Goal: Task Accomplishment & Management: Manage account settings

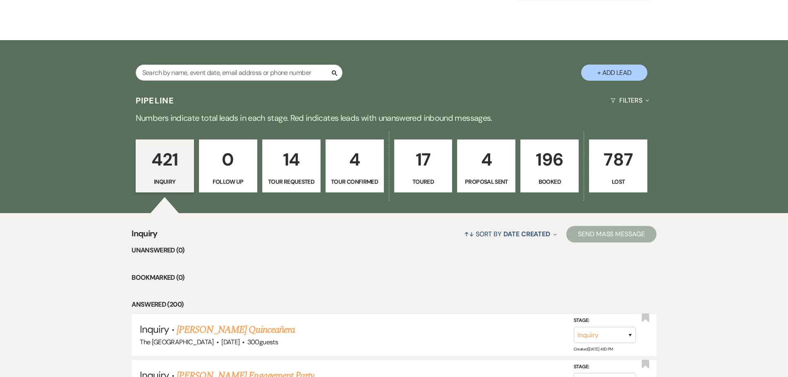
click at [547, 170] on p "196" at bounding box center [550, 160] width 48 height 28
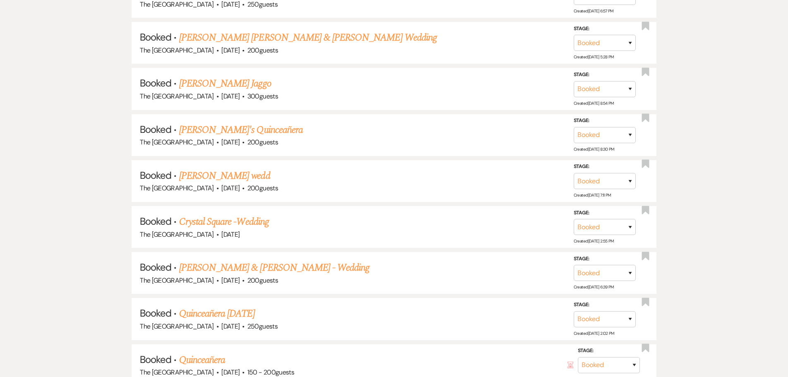
scroll to position [2483, 0]
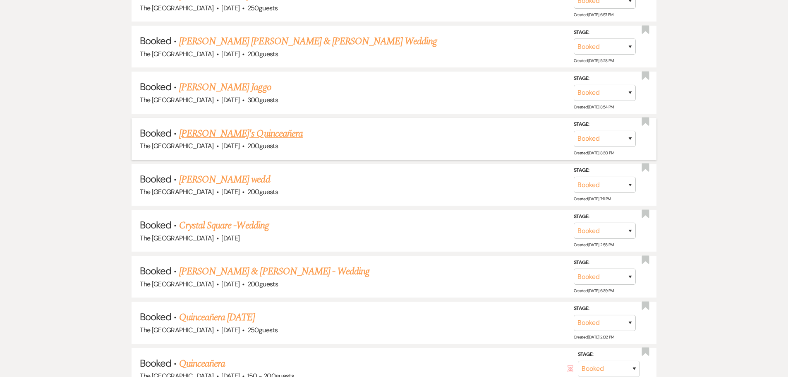
click at [240, 134] on link "[PERSON_NAME]'s Quinceañera" at bounding box center [241, 133] width 124 height 15
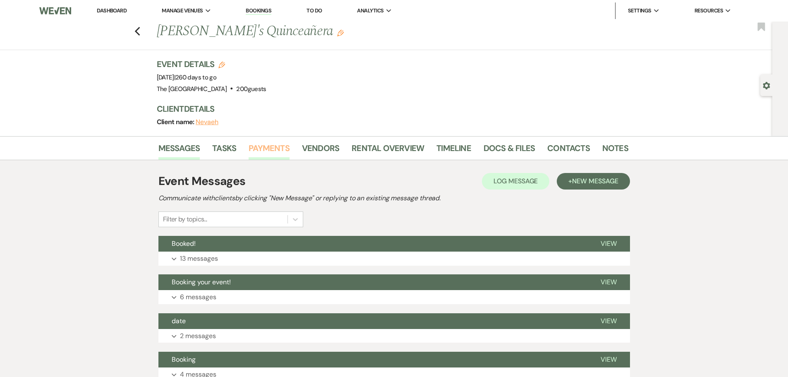
click at [272, 149] on link "Payments" at bounding box center [269, 151] width 41 height 18
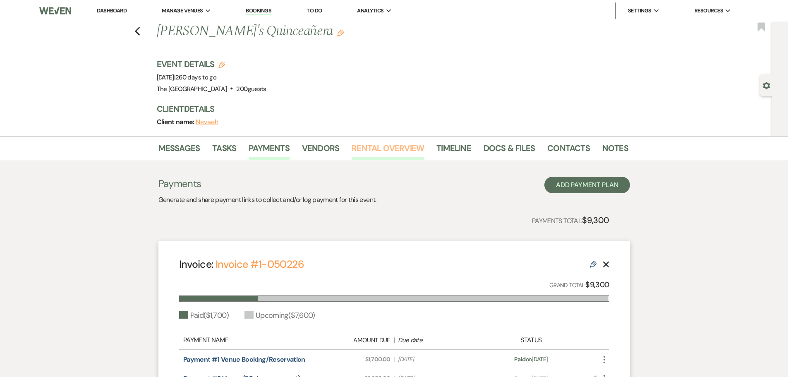
click at [365, 142] on link "Rental Overview" at bounding box center [388, 151] width 72 height 18
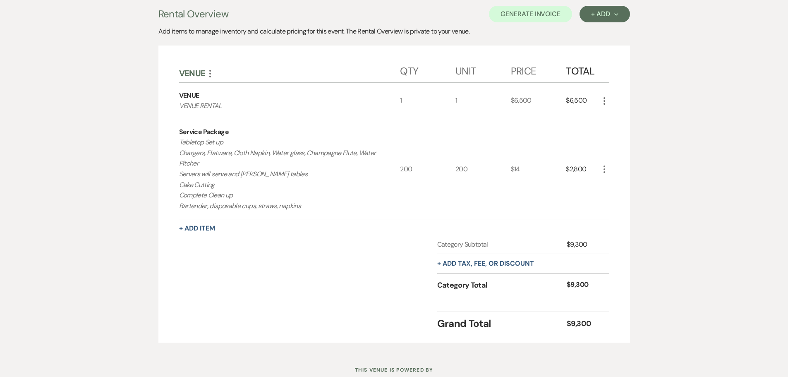
scroll to position [166, 0]
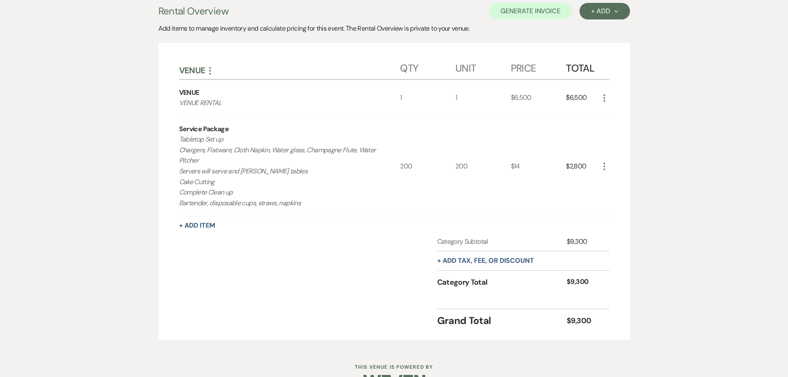
click at [603, 167] on icon "More" at bounding box center [605, 166] width 10 height 10
click at [616, 200] on button "X Delete" at bounding box center [622, 195] width 45 height 13
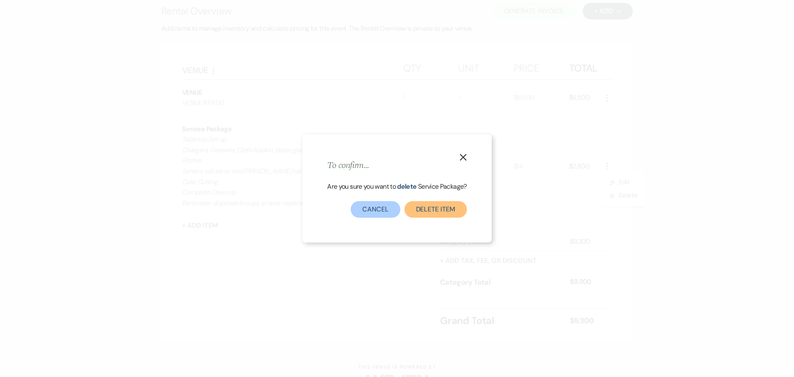
click at [438, 208] on button "Delete Item" at bounding box center [436, 209] width 62 height 17
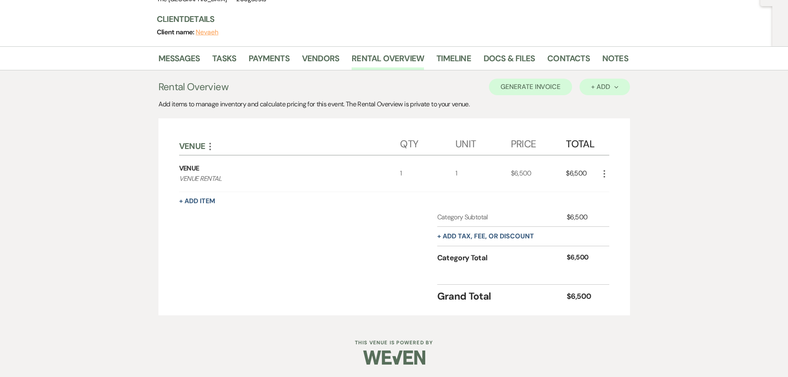
scroll to position [90, 0]
click at [602, 86] on div "+ Add Next" at bounding box center [604, 87] width 27 height 7
click at [602, 103] on button "Item" at bounding box center [601, 105] width 42 height 13
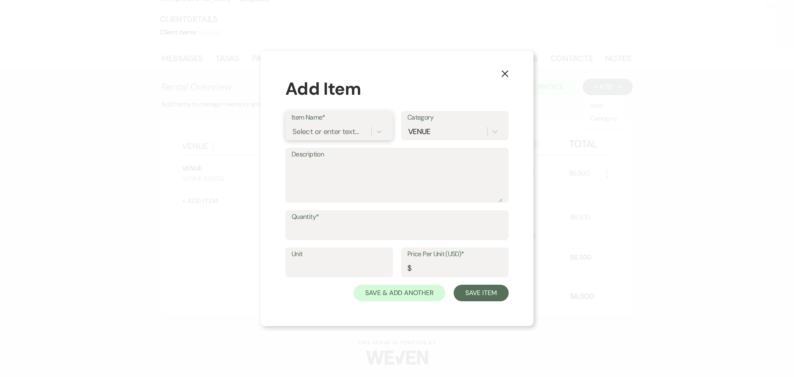
click at [364, 128] on div "Select or enter text..." at bounding box center [332, 132] width 80 height 14
type input "All-Inclusive Package"
click at [347, 155] on div "+ Add "All-Inclusive Package"" at bounding box center [339, 152] width 95 height 17
click at [335, 166] on textarea "Description" at bounding box center [397, 181] width 211 height 41
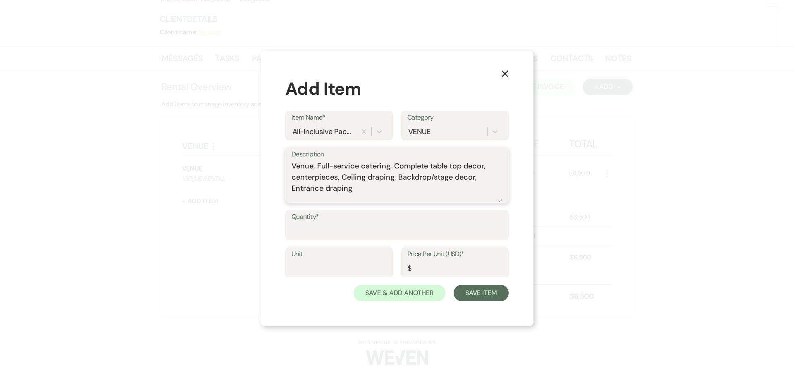
type textarea "Venue, Full-service catering, Complete table top decor, centerpieces, Ceiling d…"
click at [316, 235] on input "Quantity*" at bounding box center [397, 231] width 211 height 16
type input "200"
click at [432, 267] on input "Price Per Unit (USD)*" at bounding box center [455, 268] width 95 height 16
type input "95.0"
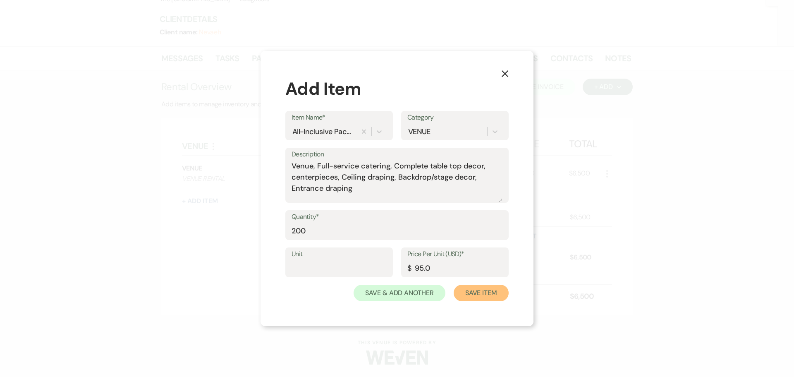
click at [475, 293] on button "Save Item" at bounding box center [481, 293] width 55 height 17
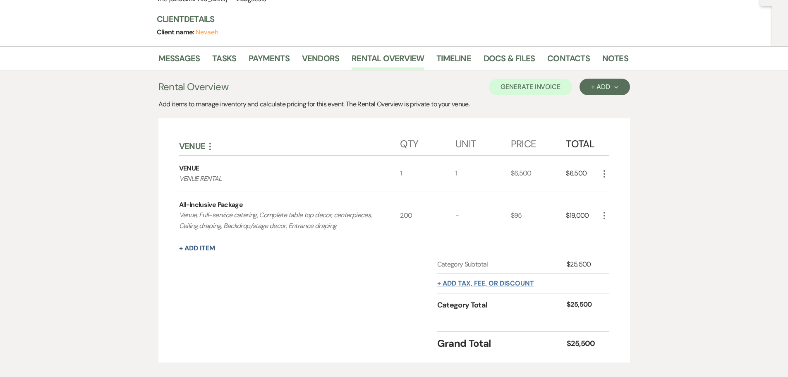
click at [491, 285] on button "+ Add tax, fee, or discount" at bounding box center [485, 283] width 97 height 7
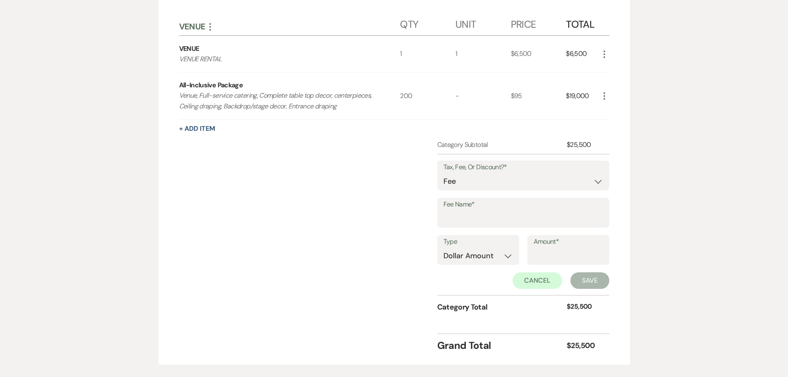
scroll to position [214, 0]
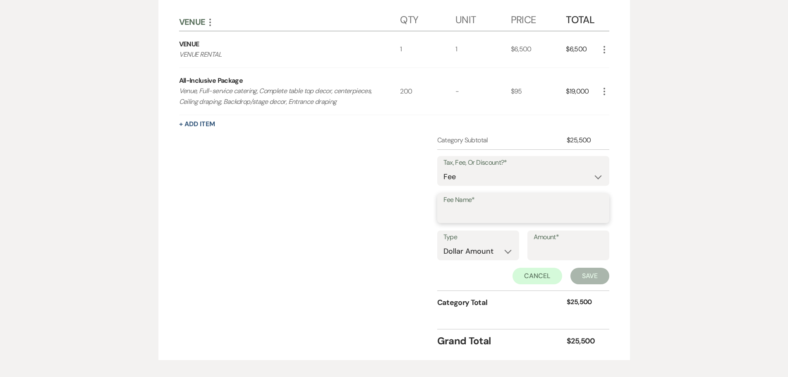
click at [483, 209] on input "Fee Name*" at bounding box center [524, 214] width 160 height 16
click at [481, 216] on input "Venue" at bounding box center [524, 214] width 160 height 16
type input "Venue"
click at [470, 256] on select "Dollar Amount Percentage" at bounding box center [479, 251] width 70 height 16
click at [543, 246] on input "Amount*" at bounding box center [569, 251] width 70 height 16
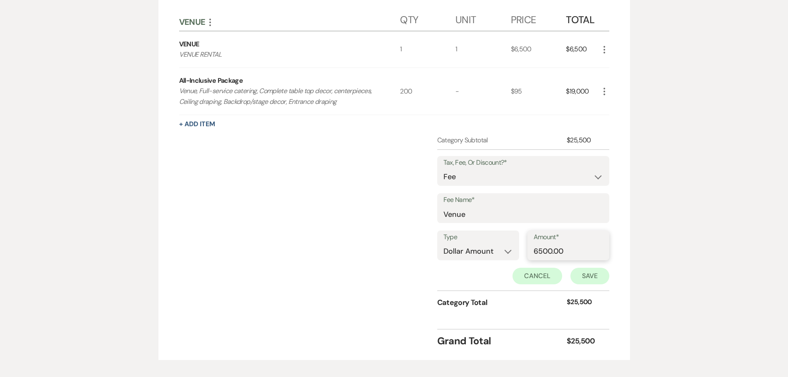
type input "6500.00"
click at [587, 277] on button "Save" at bounding box center [590, 276] width 39 height 17
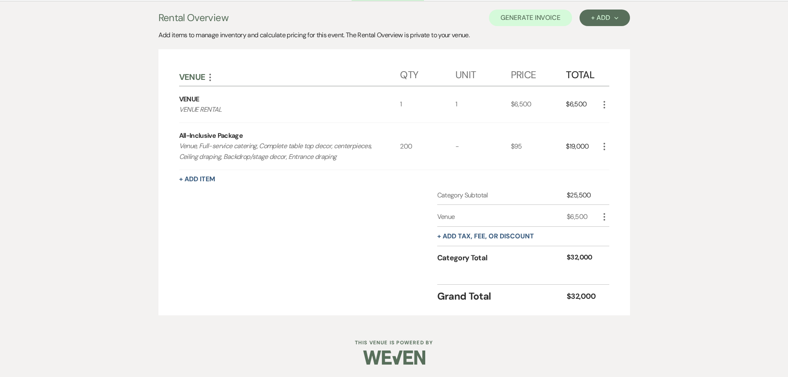
scroll to position [159, 0]
click at [604, 214] on use "button" at bounding box center [605, 216] width 2 height 7
click at [607, 233] on button "Pencil Edit" at bounding box center [621, 232] width 43 height 13
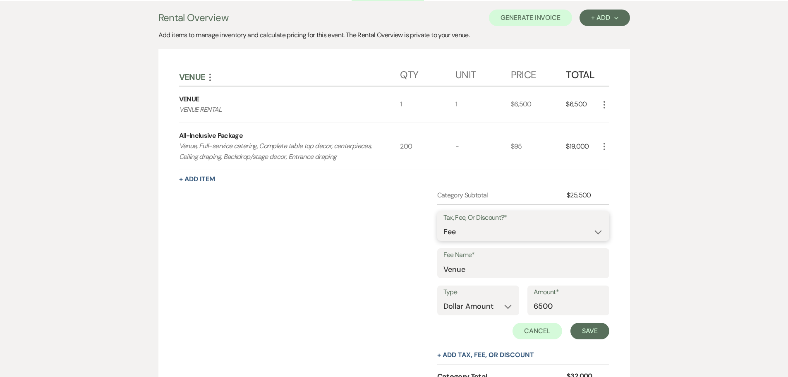
click at [532, 232] on select "Fee Discount Tax" at bounding box center [524, 232] width 160 height 16
select select "2"
click at [450, 224] on select "Fee Discount Tax" at bounding box center [524, 232] width 160 height 16
click at [584, 334] on button "Save" at bounding box center [590, 331] width 39 height 17
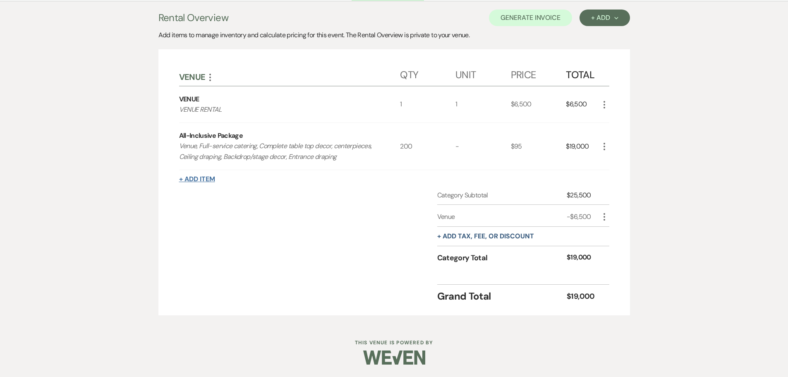
click at [199, 178] on button "+ Add Item" at bounding box center [197, 179] width 36 height 7
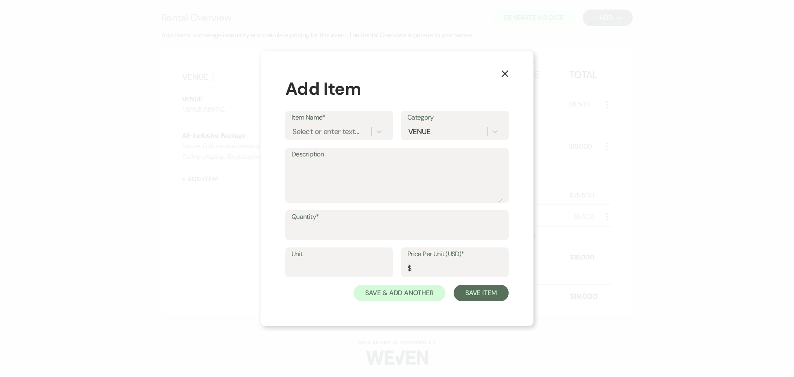
click at [182, 176] on button "+ Add Item" at bounding box center [200, 179] width 36 height 7
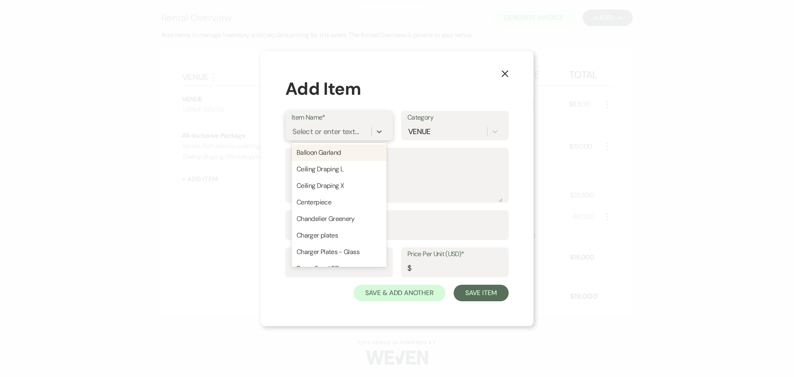
drag, startPoint x: 325, startPoint y: 125, endPoint x: 324, endPoint y: 130, distance: 4.8
click at [325, 126] on div "Select or enter text..." at bounding box center [332, 132] width 80 height 14
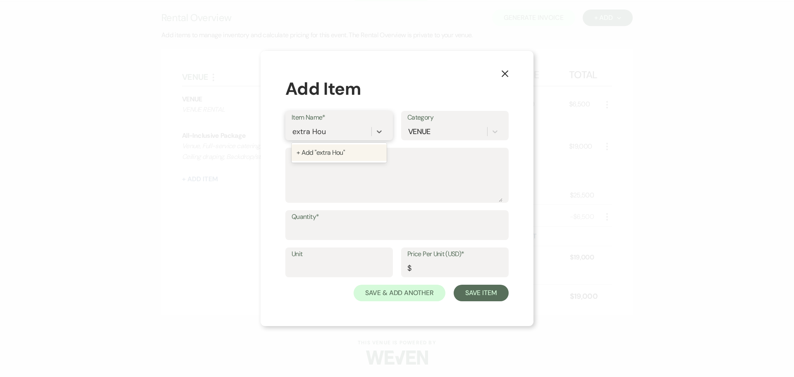
type input "extra Hour"
click at [365, 154] on div "+ Add "extra Hour"" at bounding box center [339, 152] width 95 height 17
click at [347, 174] on textarea "Description" at bounding box center [397, 181] width 211 height 41
type textarea "Extra Hour"
click at [347, 235] on input "Quantity*" at bounding box center [397, 231] width 211 height 16
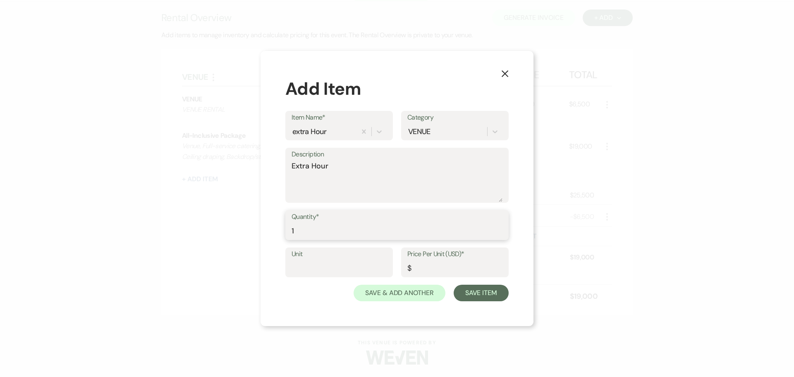
type input "1"
click at [444, 271] on input "Price Per Unit (USD)*" at bounding box center [455, 268] width 95 height 16
type input "375"
click at [481, 292] on button "Save Item" at bounding box center [481, 293] width 55 height 17
click at [504, 71] on icon "X" at bounding box center [504, 73] width 7 height 7
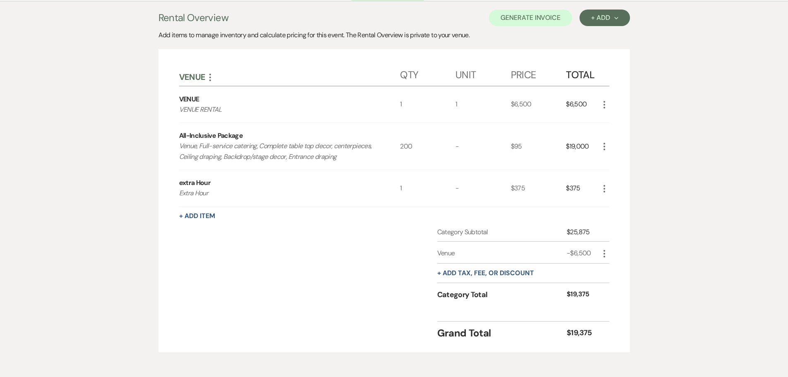
click at [605, 145] on icon "More" at bounding box center [605, 147] width 10 height 10
click at [611, 161] on use "button" at bounding box center [611, 163] width 5 height 5
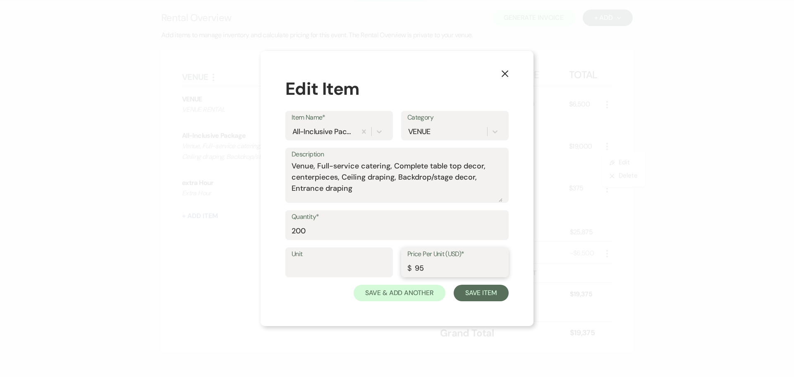
drag, startPoint x: 420, startPoint y: 269, endPoint x: 425, endPoint y: 268, distance: 4.2
click at [425, 268] on input "95" at bounding box center [455, 268] width 95 height 16
type input "99"
click at [478, 295] on button "Save Item" at bounding box center [481, 293] width 55 height 17
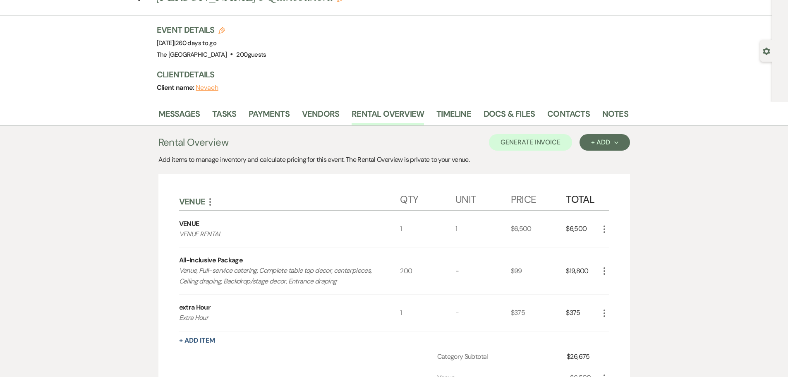
scroll to position [30, 0]
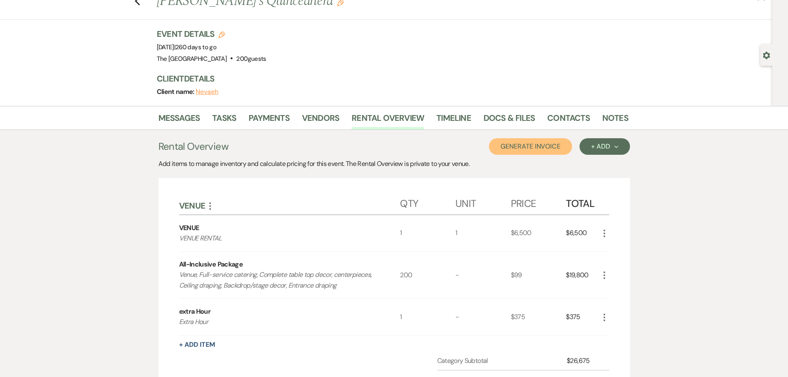
click at [545, 147] on button "Generate Invoice" at bounding box center [530, 146] width 83 height 17
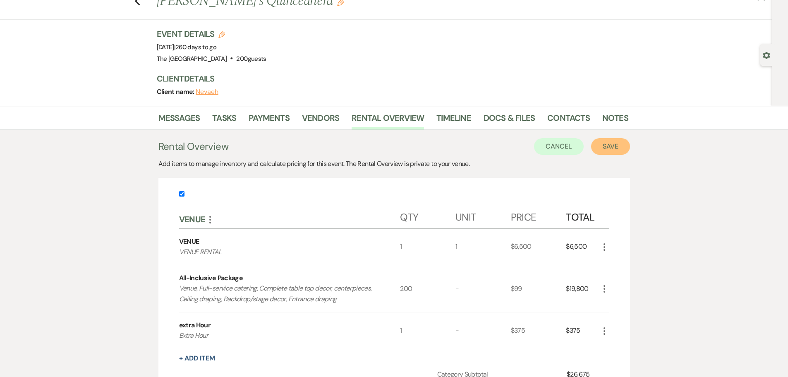
click at [600, 145] on button "Save" at bounding box center [610, 146] width 39 height 17
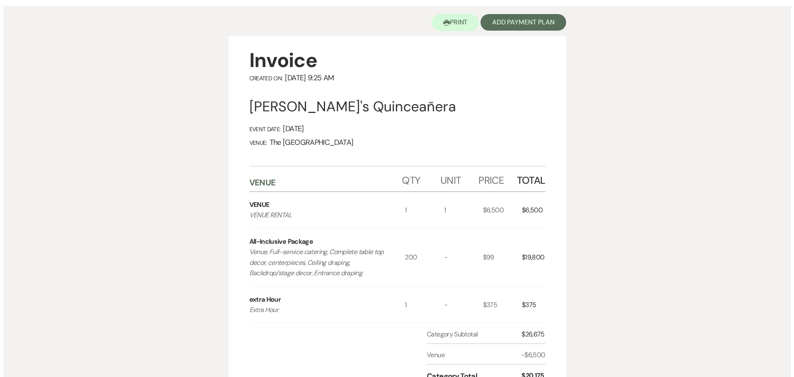
scroll to position [83, 0]
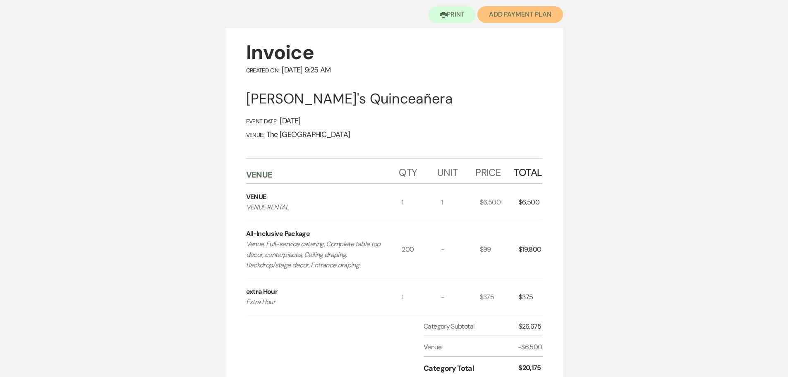
click at [517, 9] on button "Add Payment Plan" at bounding box center [520, 14] width 86 height 17
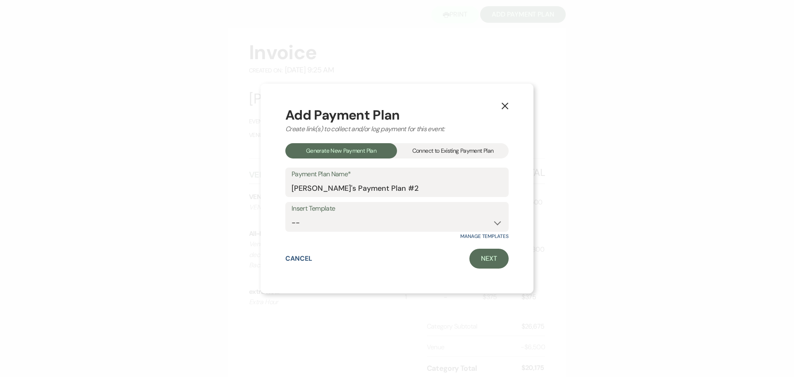
click at [461, 149] on div "Connect to Existing Payment Plan" at bounding box center [453, 150] width 112 height 15
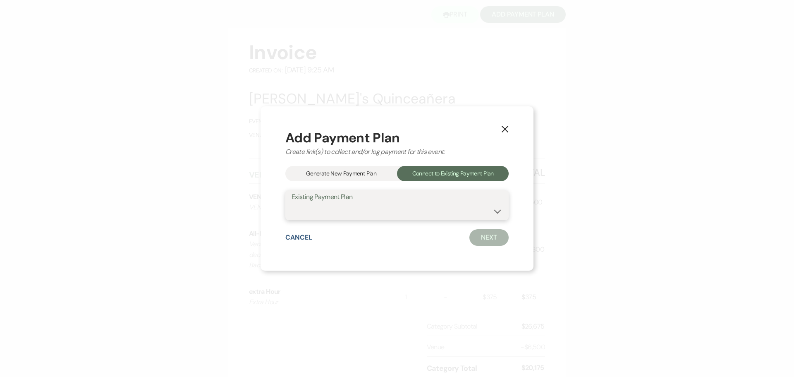
drag, startPoint x: 421, startPoint y: 206, endPoint x: 420, endPoint y: 212, distance: 5.9
click at [421, 206] on select "Venue 050226" at bounding box center [397, 211] width 211 height 16
select select "19448"
click at [292, 203] on select "Venue 050226" at bounding box center [397, 211] width 211 height 16
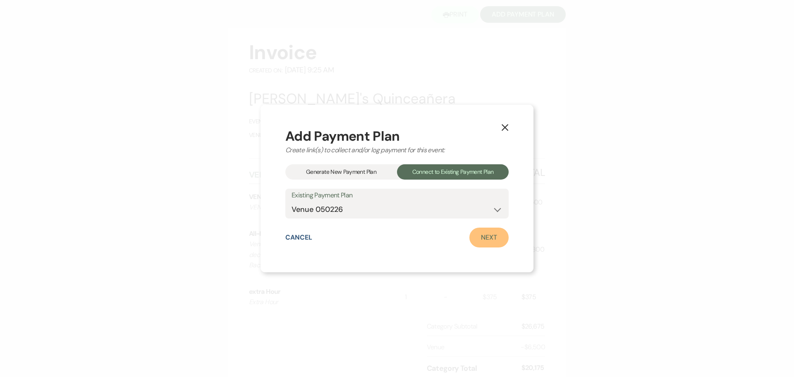
click at [485, 241] on link "Next" at bounding box center [489, 238] width 39 height 20
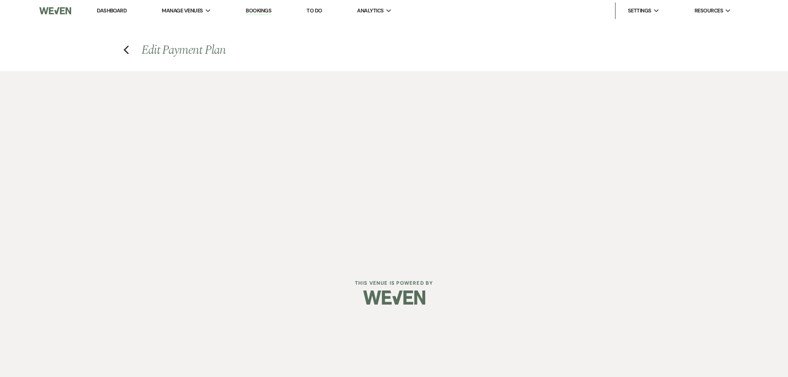
select select "27399"
select select "1"
select select "2"
select select "flat"
select select "client"
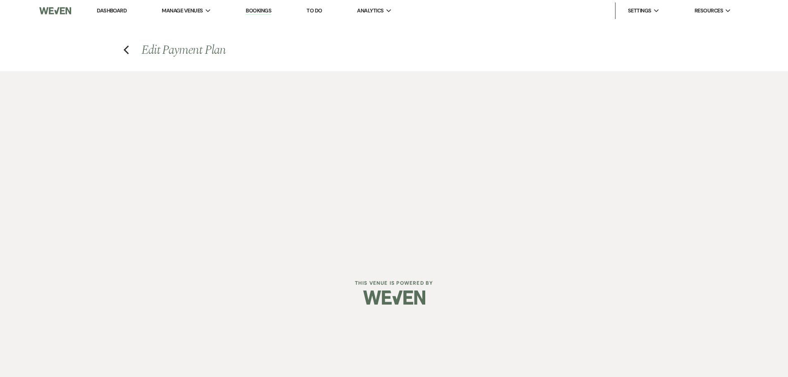
select select "weekly"
select select "weeks"
select select "complete"
select select "2"
select select "flat"
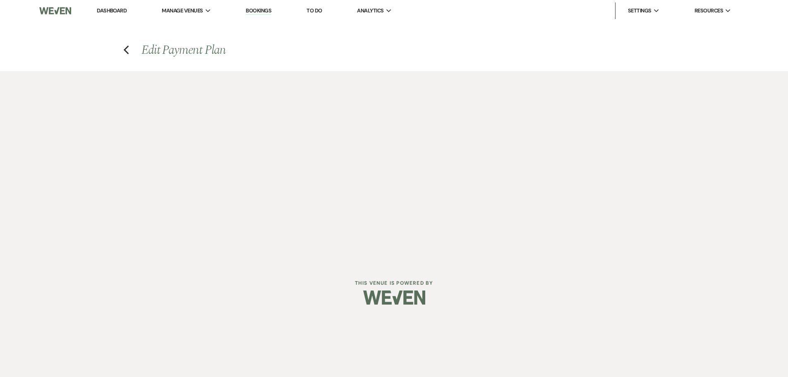
select select "client"
select select "weekly"
select select "weeks"
select select "complete"
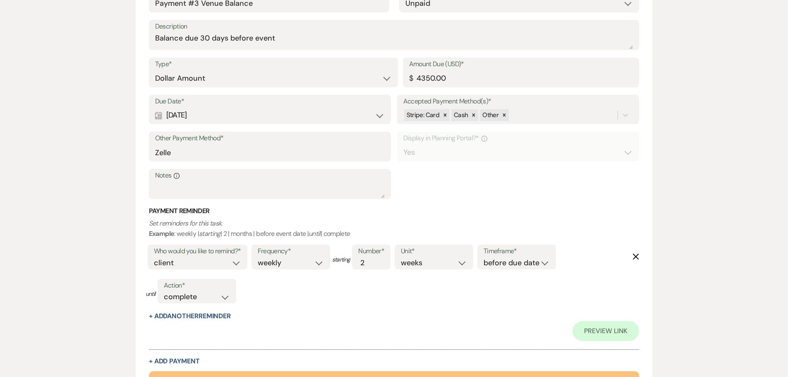
scroll to position [936, 0]
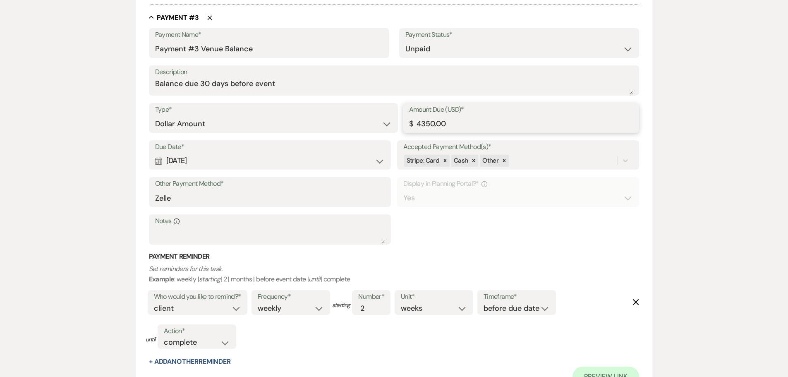
drag, startPoint x: 456, startPoint y: 124, endPoint x: 396, endPoint y: 123, distance: 60.4
click at [396, 123] on div "Type* Dollar Amount Percentage of Grand Total Amount Due (USD)* $ 4350.00" at bounding box center [394, 121] width 491 height 37
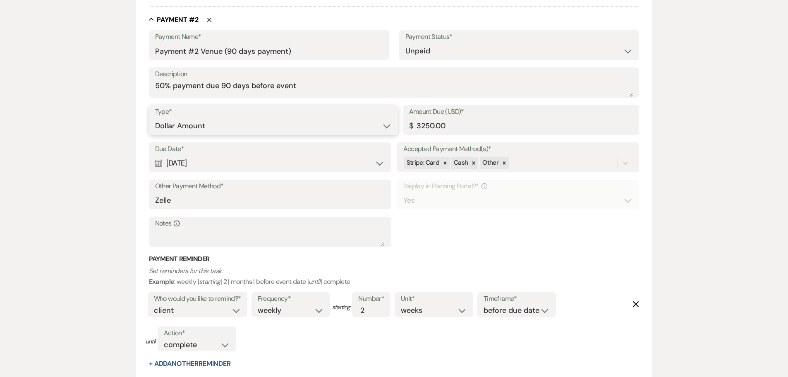
click at [385, 125] on select "Dollar Amount Percentage of Grand Total" at bounding box center [273, 126] width 237 height 16
select select "percentage"
click at [155, 118] on select "Dollar Amount Percentage of Grand Total" at bounding box center [273, 126] width 237 height 16
drag, startPoint x: 366, startPoint y: 130, endPoint x: 317, endPoint y: 126, distance: 49.0
click at [317, 126] on div "Type* Dollar Amount Percentage of Grand Total Amount Due (Percentage)* % 16.11 …" at bounding box center [394, 123] width 491 height 37
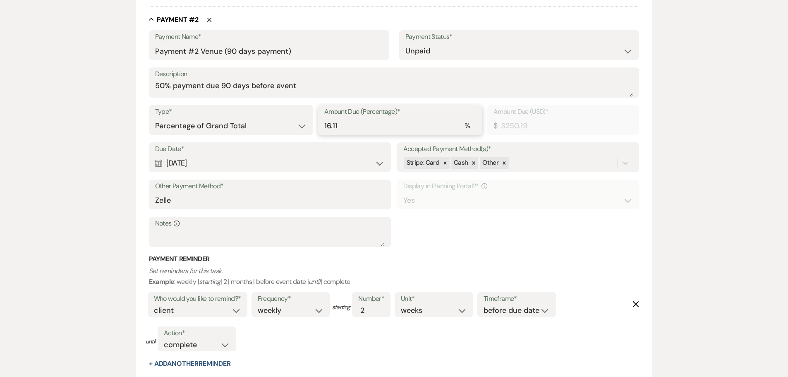
type input "1008.75"
type input "5"
type input "10087.50"
type input "50"
click at [285, 151] on label "Due Date*" at bounding box center [270, 149] width 230 height 12
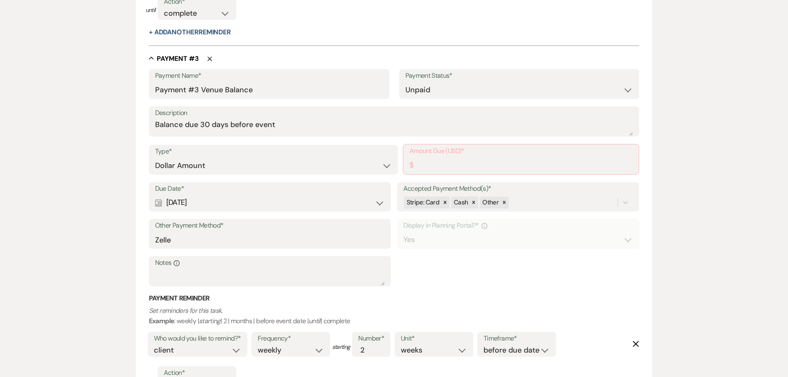
scroll to position [855, 0]
click at [429, 163] on input "Amount Due (USD)*" at bounding box center [521, 166] width 223 height 16
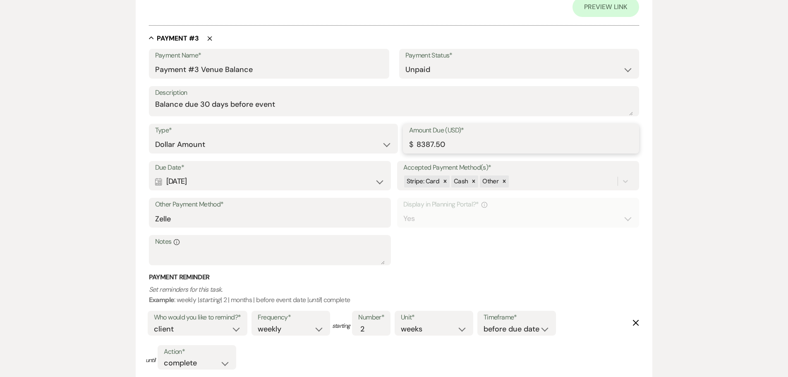
scroll to position [1054, 0]
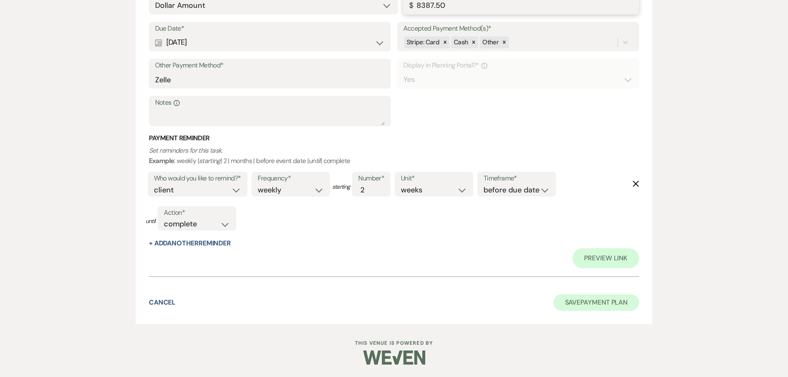
type input "8387.50"
click at [568, 303] on button "Save Payment Plan" at bounding box center [597, 302] width 86 height 17
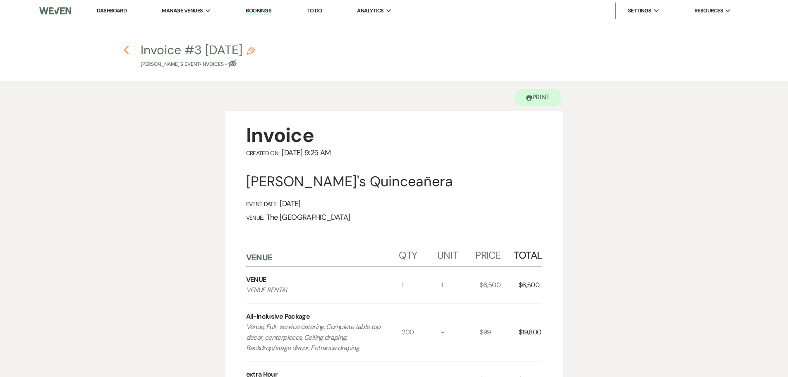
click at [127, 53] on use "button" at bounding box center [126, 50] width 5 height 9
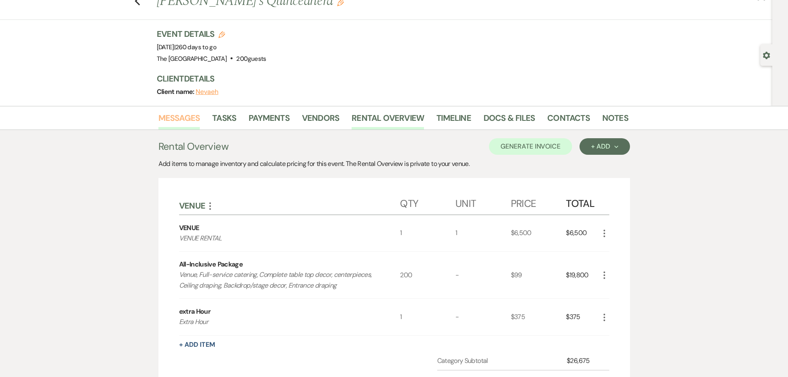
click at [172, 113] on link "Messages" at bounding box center [179, 120] width 42 height 18
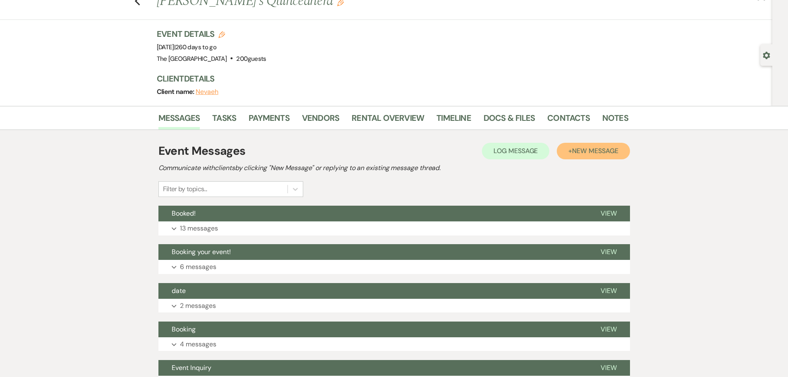
click at [578, 154] on span "New Message" at bounding box center [595, 150] width 46 height 9
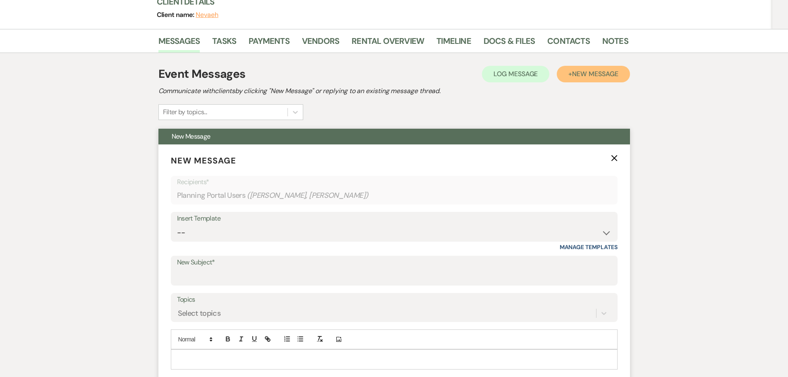
scroll to position [196, 0]
